Goal: Transaction & Acquisition: Purchase product/service

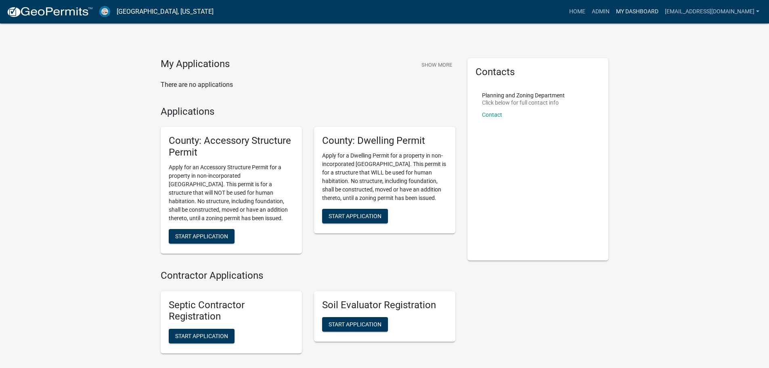
click at [619, 11] on link "My Dashboard" at bounding box center [637, 11] width 49 height 15
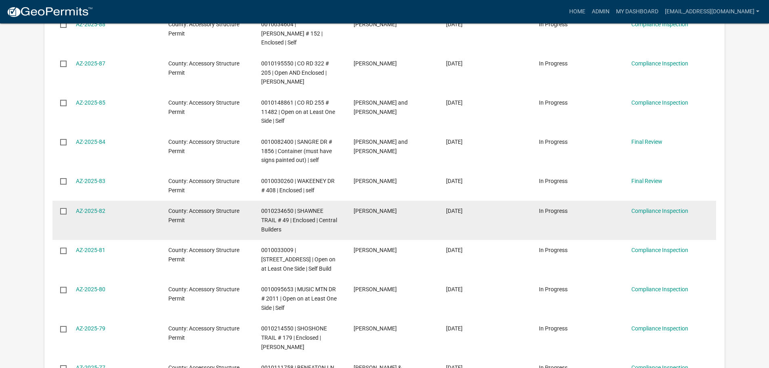
scroll to position [323, 0]
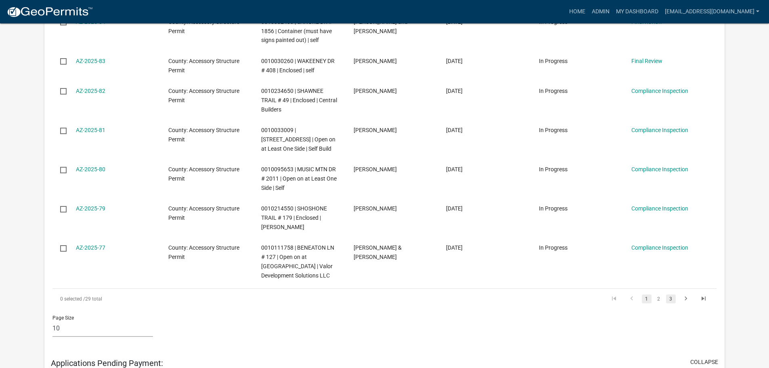
click at [671, 294] on link "3" at bounding box center [671, 298] width 10 height 9
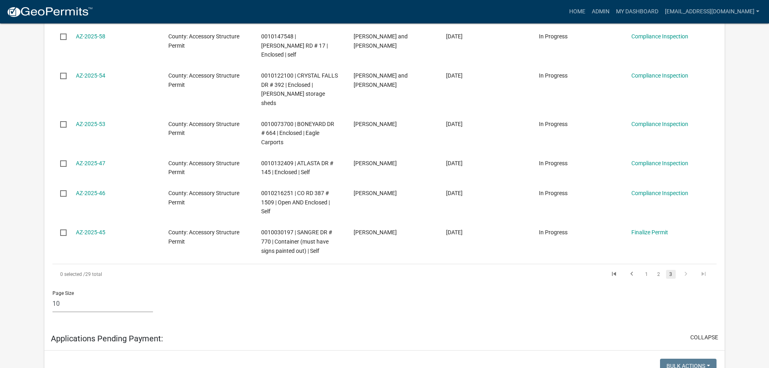
scroll to position [435, 0]
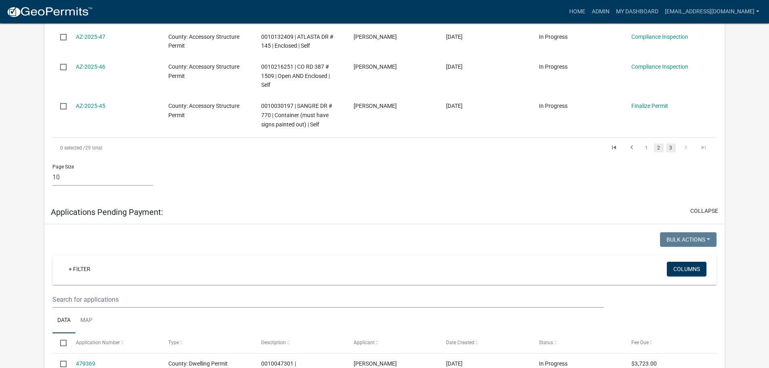
click at [658, 143] on link "2" at bounding box center [659, 147] width 10 height 9
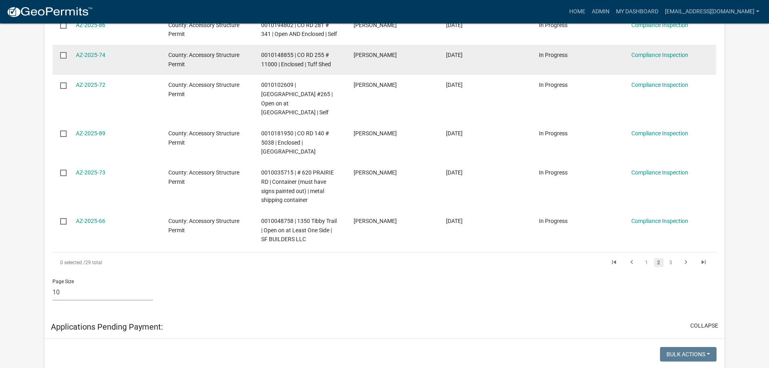
scroll to position [462, 0]
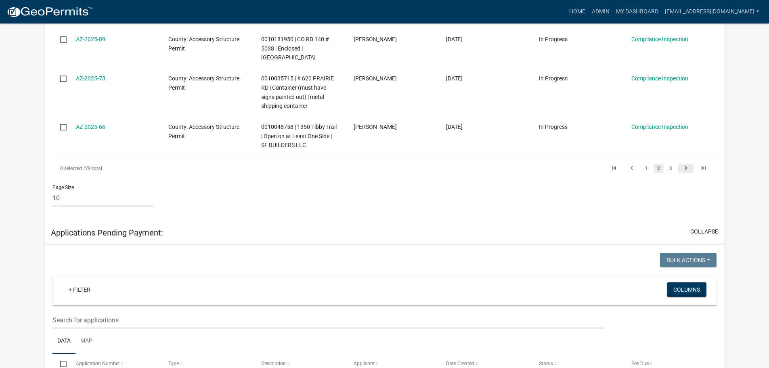
click at [683, 164] on icon "go to next page" at bounding box center [685, 169] width 10 height 10
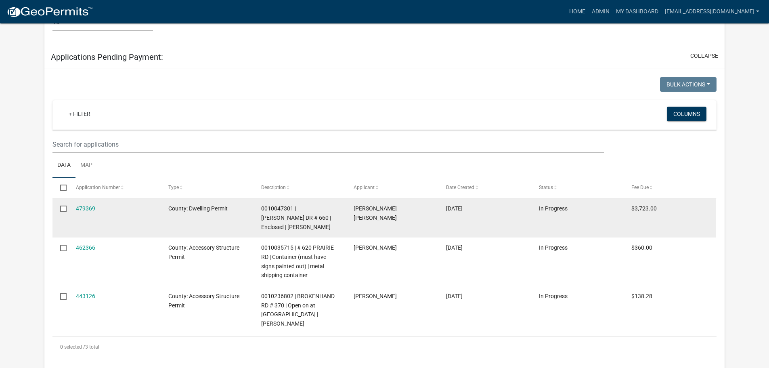
scroll to position [596, 0]
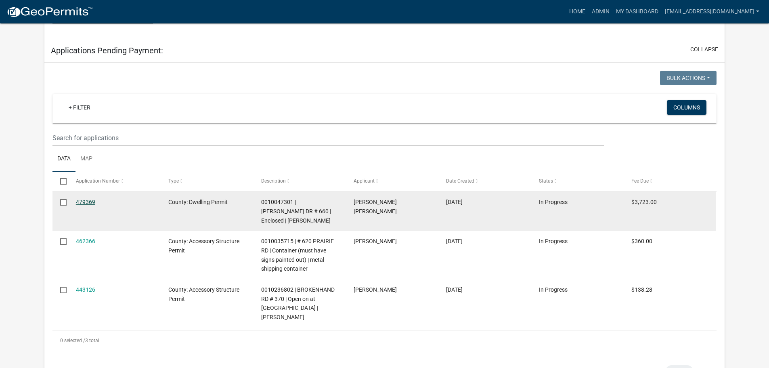
click at [87, 199] on link "479369" at bounding box center [85, 202] width 19 height 6
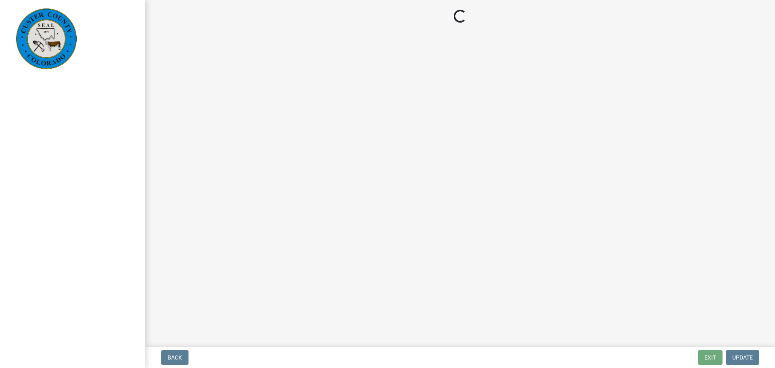
select select "3: 3"
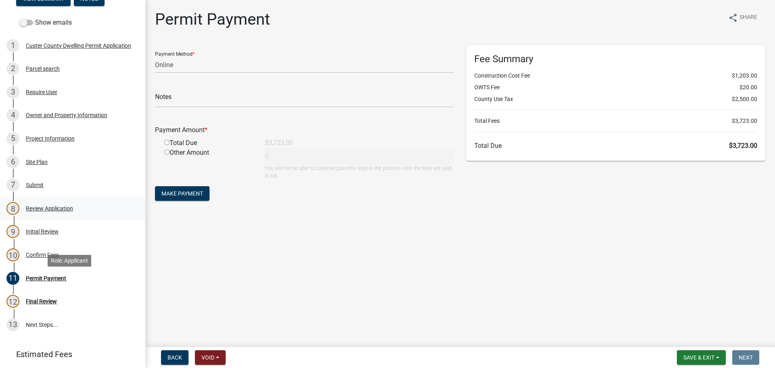
scroll to position [121, 0]
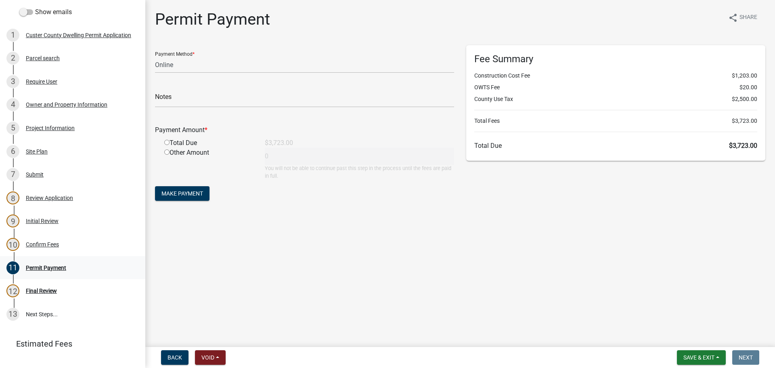
click at [34, 264] on div "11 Permit Payment" at bounding box center [69, 267] width 126 height 13
click at [39, 288] on div "Final Review" at bounding box center [41, 291] width 31 height 6
click at [165, 142] on input "radio" at bounding box center [166, 142] width 5 height 5
radio input "true"
type input "3723"
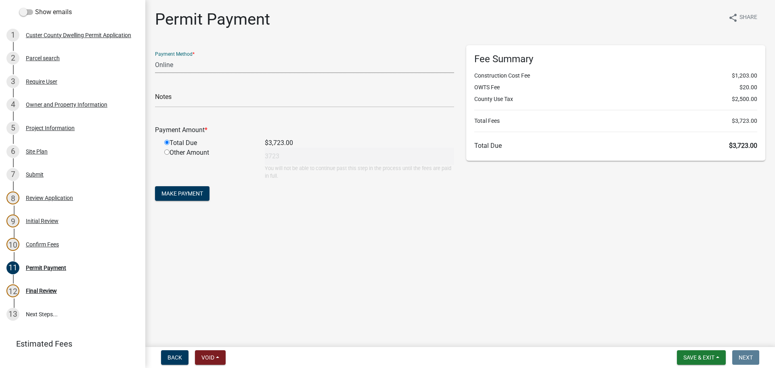
click at [305, 63] on select "Credit Card POS Check Cash Online" at bounding box center [304, 64] width 299 height 17
click at [351, 153] on div "Other Amount 3723 You will not be able to continue past this step in the proces…" at bounding box center [309, 164] width 302 height 32
